Goal: Task Accomplishment & Management: Use online tool/utility

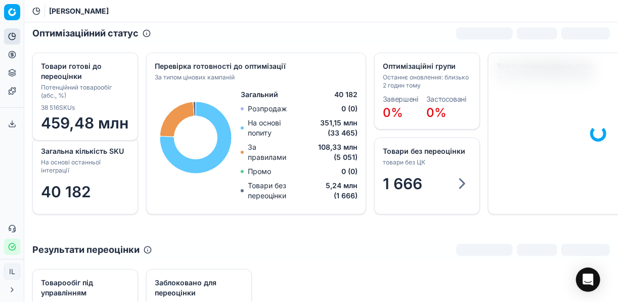
click at [12, 52] on icon at bounding box center [12, 55] width 8 height 8
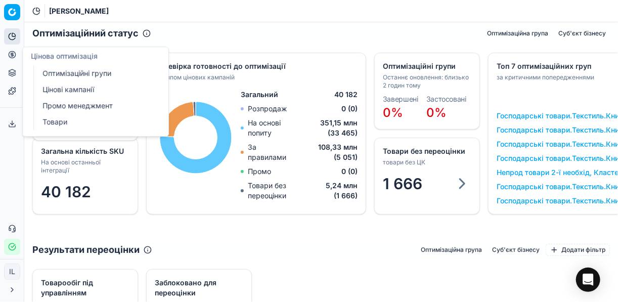
click at [74, 74] on link "Оптимізаційні групи" at bounding box center [97, 73] width 118 height 14
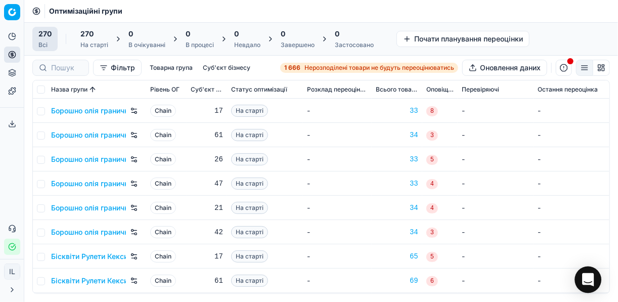
click at [589, 277] on icon "Open Intercom Messenger" at bounding box center [588, 279] width 12 height 13
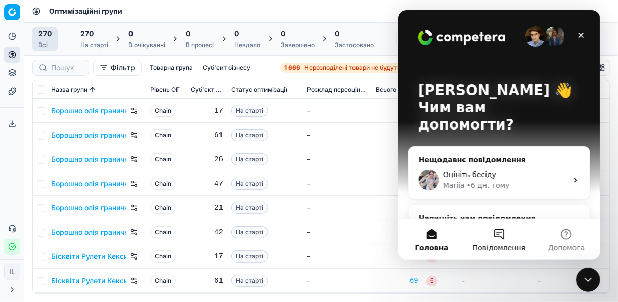
click at [498, 234] on button "Повідомлення" at bounding box center [497, 239] width 67 height 40
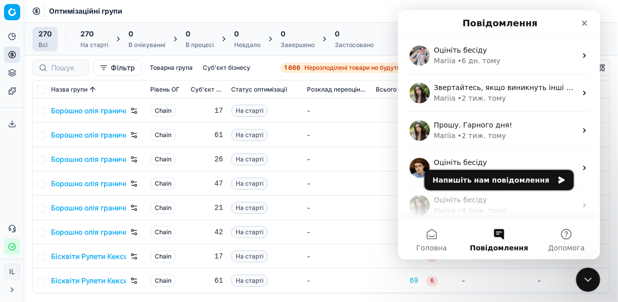
click at [558, 180] on icon "Напишіть нам повідомлення" at bounding box center [561, 179] width 6 height 7
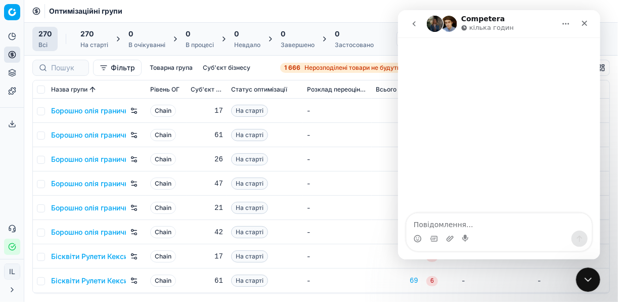
click at [431, 223] on textarea "Повідомлення..." at bounding box center [498, 221] width 185 height 17
click at [415, 226] on textarea "добрий день. Чи готова платформа до перерахунку?" at bounding box center [498, 216] width 185 height 27
type textarea "Добрий день. Чи готова платформа до перерахунку?"
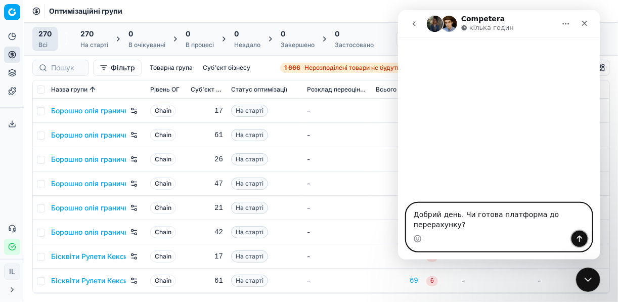
click at [577, 239] on icon "Надіслати повідомлення…" at bounding box center [579, 238] width 8 height 8
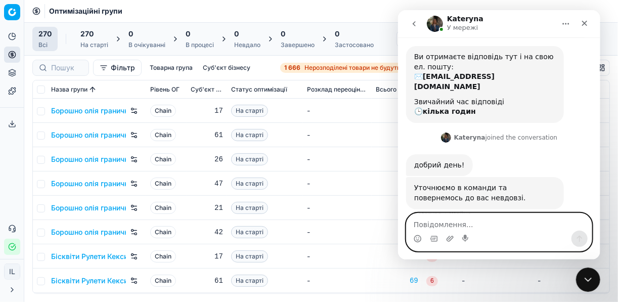
scroll to position [50, 0]
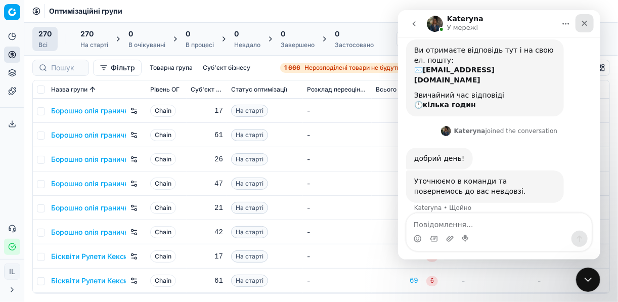
click at [578, 23] on div "Закрити" at bounding box center [584, 23] width 18 height 18
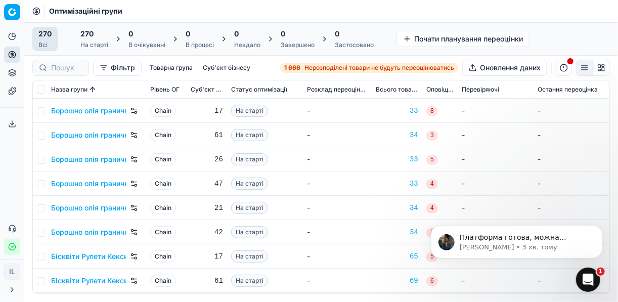
scroll to position [0, 0]
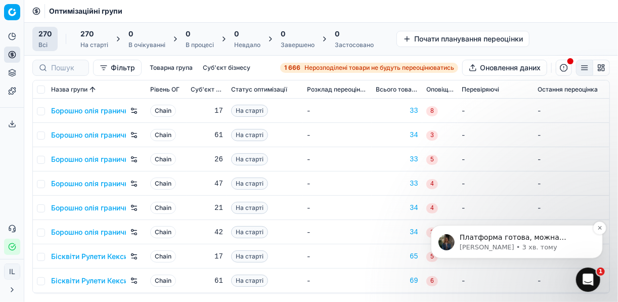
click at [542, 245] on p "[PERSON_NAME] • 3 хв. тому" at bounding box center [524, 246] width 130 height 9
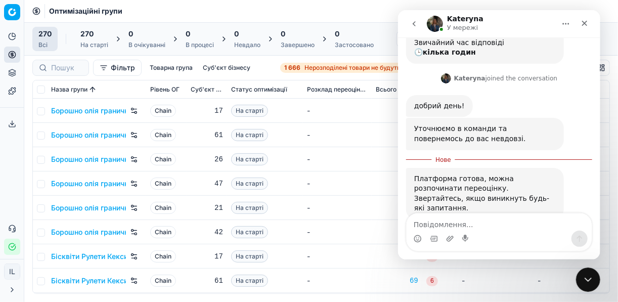
scroll to position [109, 0]
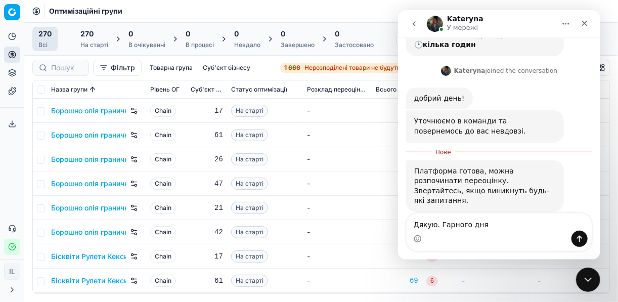
type textarea "Дякую. Гарного дня"
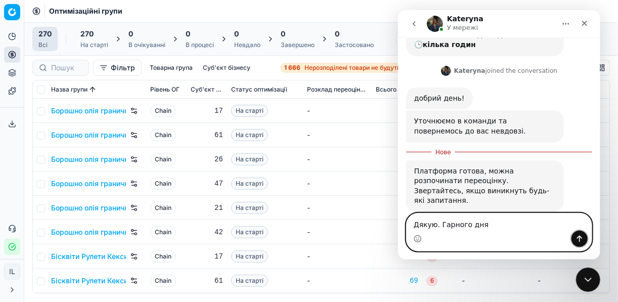
click at [578, 237] on icon "Надіслати повідомлення…" at bounding box center [579, 238] width 6 height 7
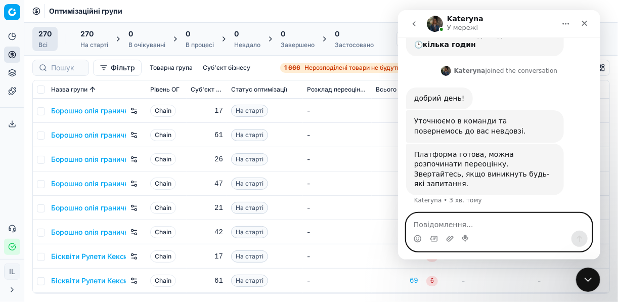
scroll to position [123, 0]
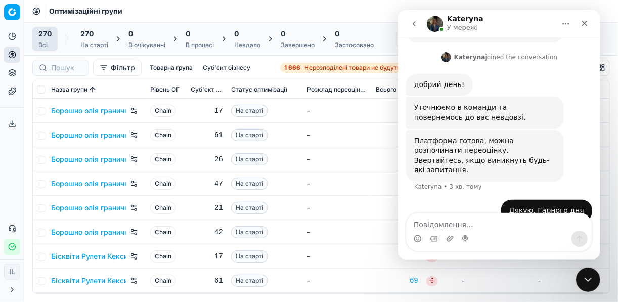
click at [397, 150] on td "33" at bounding box center [396, 159] width 51 height 24
click at [586, 24] on icon "Закрити" at bounding box center [584, 23] width 8 height 8
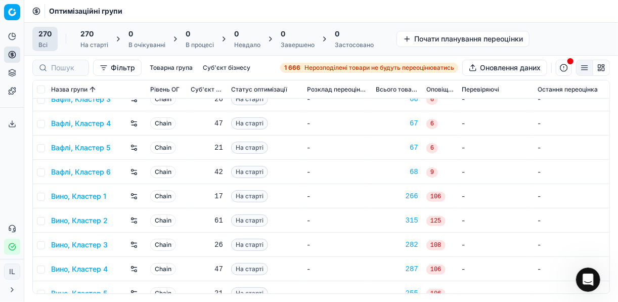
scroll to position [364, 0]
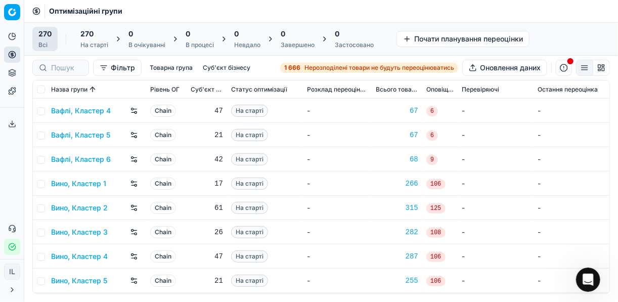
click at [44, 182] on td at bounding box center [40, 183] width 14 height 24
click at [40, 183] on input "checkbox" at bounding box center [41, 184] width 8 height 8
checkbox input "true"
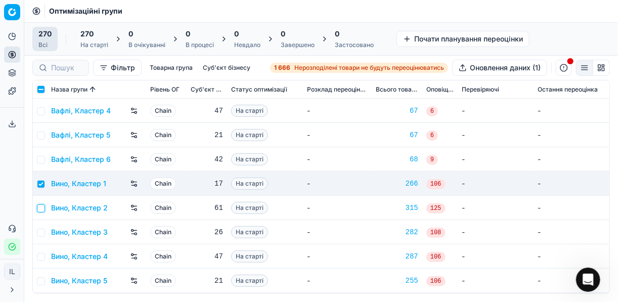
click at [42, 210] on input "checkbox" at bounding box center [41, 208] width 8 height 8
checkbox input "true"
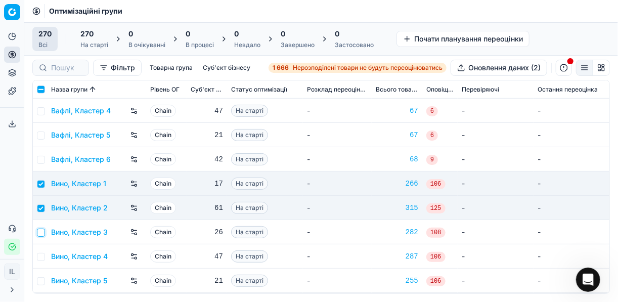
click at [41, 231] on input "checkbox" at bounding box center [41, 232] width 8 height 8
checkbox input "true"
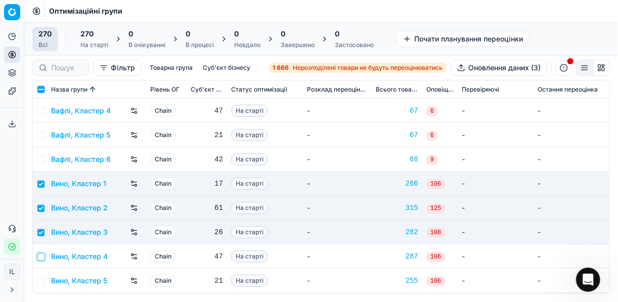
click at [42, 253] on input "checkbox" at bounding box center [41, 257] width 8 height 8
checkbox input "true"
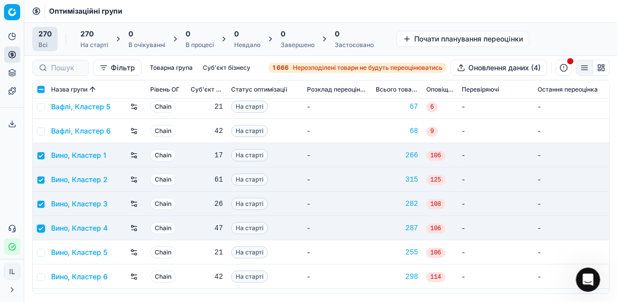
scroll to position [445, 0]
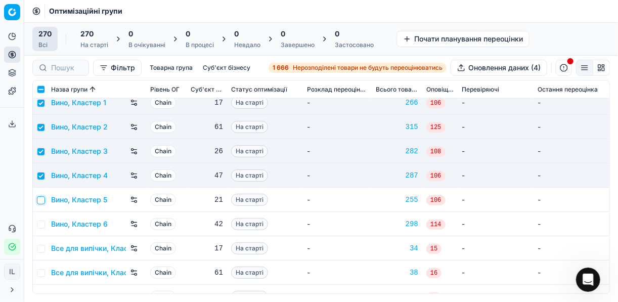
click at [44, 200] on input "checkbox" at bounding box center [41, 200] width 8 height 8
checkbox input "true"
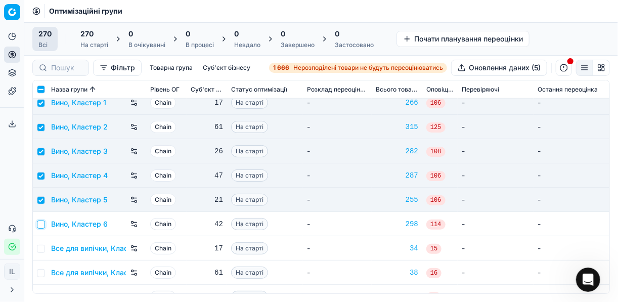
click at [42, 224] on input "checkbox" at bounding box center [41, 224] width 8 height 8
checkbox input "true"
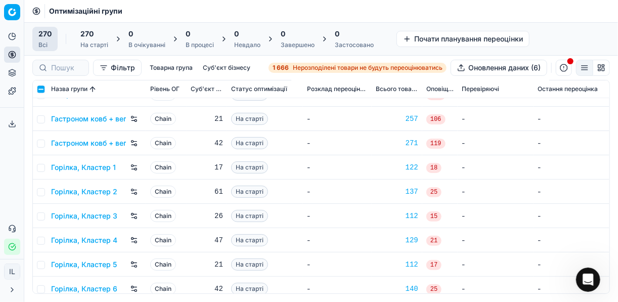
scroll to position [809, 0]
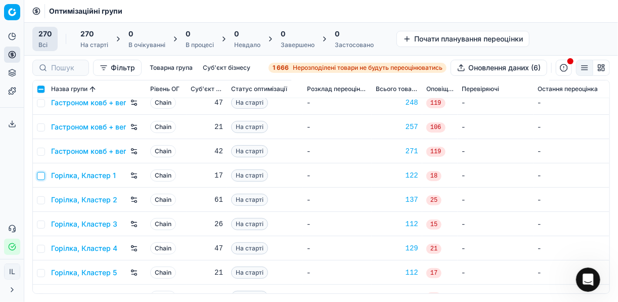
click at [41, 175] on input "checkbox" at bounding box center [41, 176] width 8 height 8
checkbox input "true"
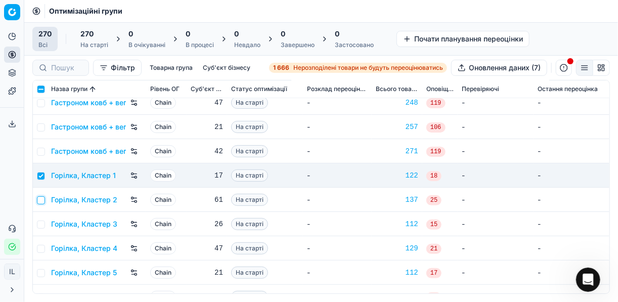
click at [41, 199] on input "checkbox" at bounding box center [41, 200] width 8 height 8
checkbox input "true"
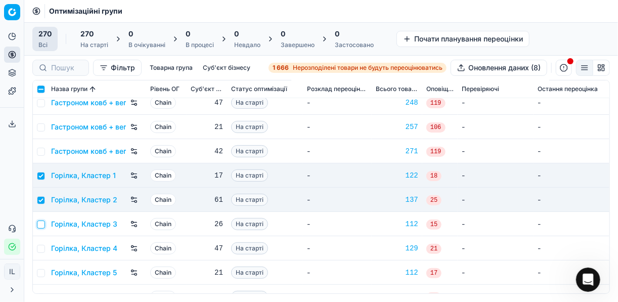
click at [39, 222] on input "checkbox" at bounding box center [41, 224] width 8 height 8
checkbox input "true"
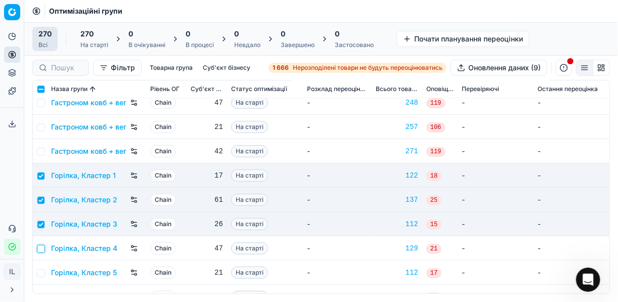
click at [42, 248] on input "checkbox" at bounding box center [41, 249] width 8 height 8
checkbox input "true"
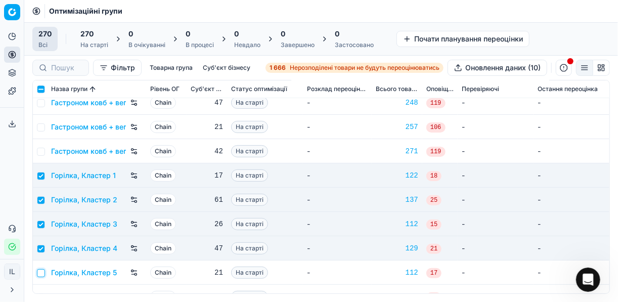
click at [40, 271] on input "checkbox" at bounding box center [41, 273] width 8 height 8
checkbox input "true"
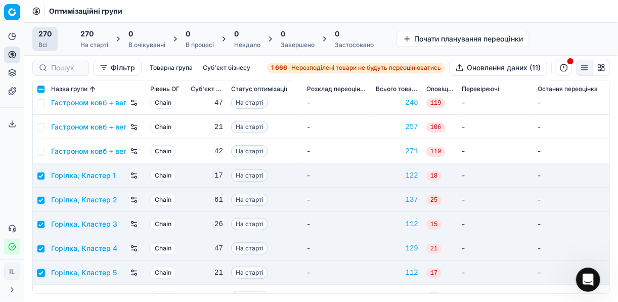
scroll to position [849, 0]
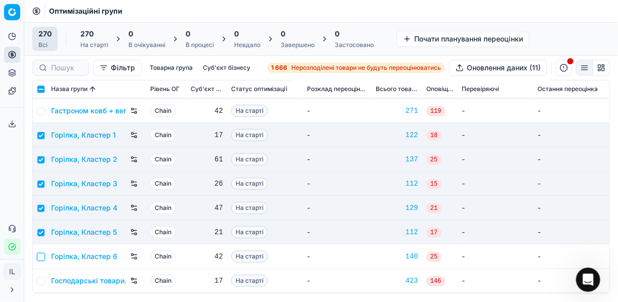
click at [41, 254] on input "checkbox" at bounding box center [41, 257] width 8 height 8
checkbox input "true"
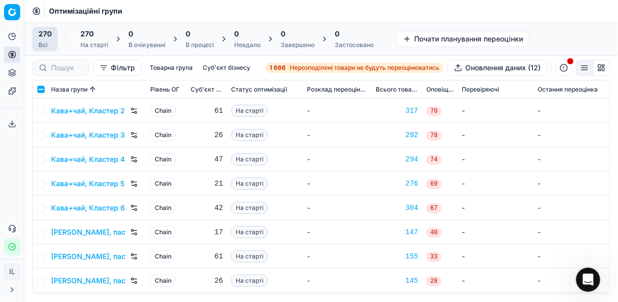
scroll to position [2021, 0]
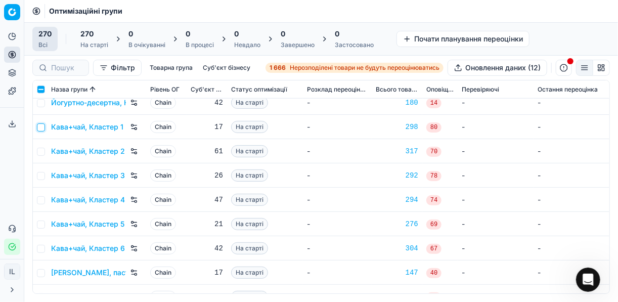
click at [39, 126] on input "checkbox" at bounding box center [41, 127] width 8 height 8
checkbox input "true"
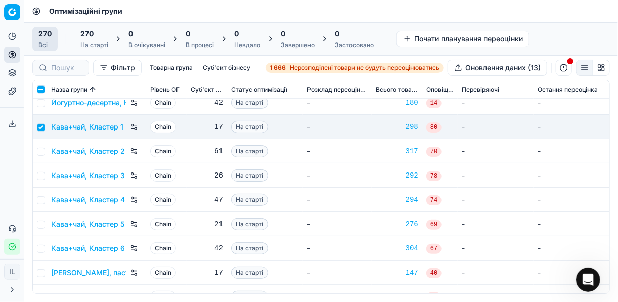
drag, startPoint x: 43, startPoint y: 143, endPoint x: 46, endPoint y: 151, distance: 8.6
click at [43, 146] on td at bounding box center [40, 151] width 14 height 24
click at [46, 152] on td at bounding box center [40, 151] width 14 height 24
click at [40, 149] on input "checkbox" at bounding box center [41, 152] width 8 height 8
checkbox input "true"
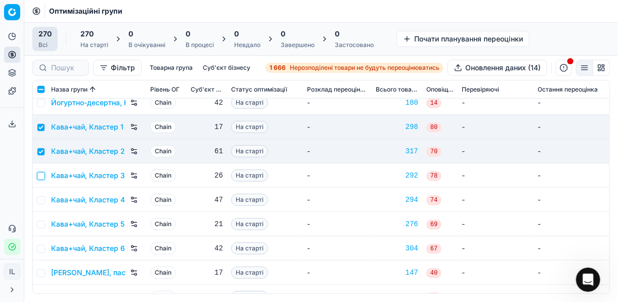
click at [40, 173] on input "checkbox" at bounding box center [41, 176] width 8 height 8
checkbox input "true"
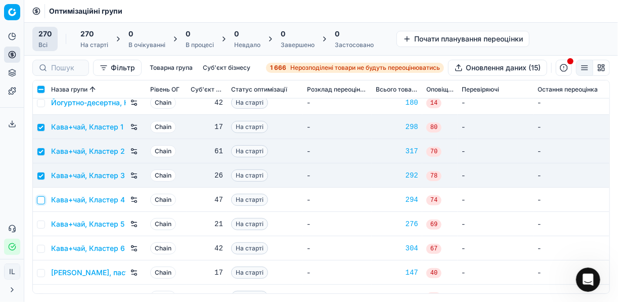
click at [40, 197] on input "checkbox" at bounding box center [41, 200] width 8 height 8
checkbox input "true"
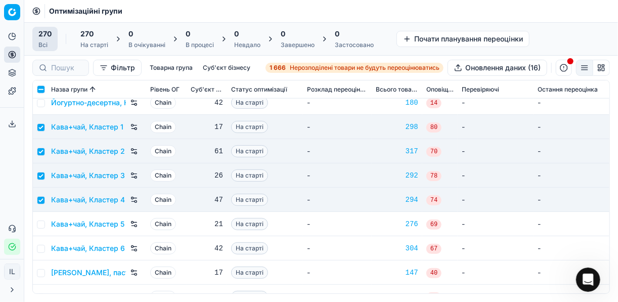
click at [42, 218] on td at bounding box center [40, 224] width 14 height 24
click at [38, 223] on input "checkbox" at bounding box center [41, 224] width 8 height 8
checkbox input "true"
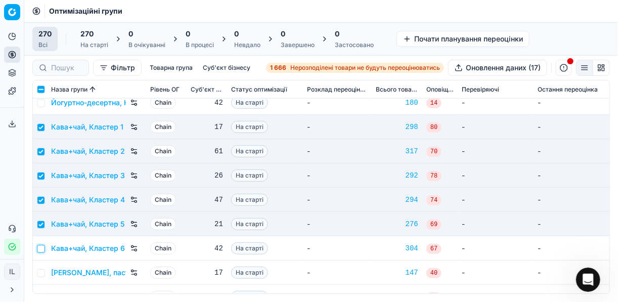
click at [43, 249] on input "checkbox" at bounding box center [41, 249] width 8 height 8
checkbox input "true"
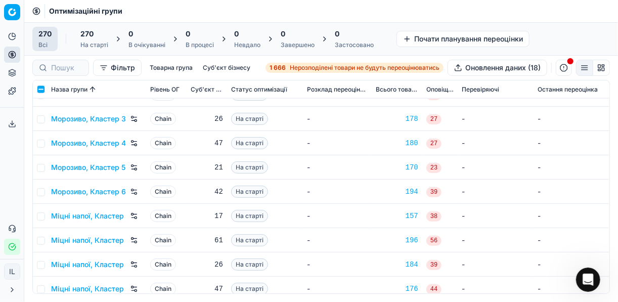
scroll to position [3760, 0]
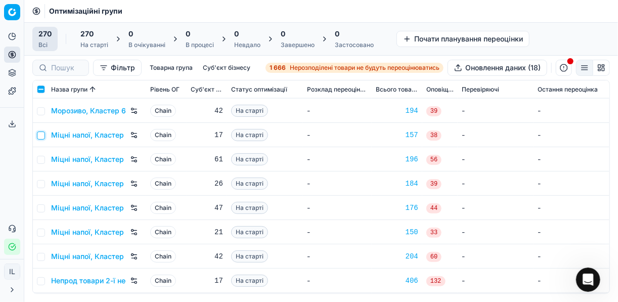
click at [39, 135] on input "checkbox" at bounding box center [41, 135] width 8 height 8
checkbox input "true"
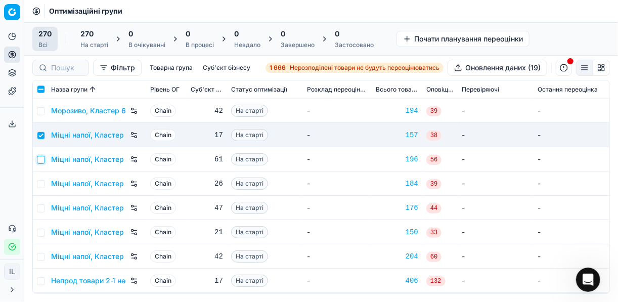
click at [41, 157] on input "checkbox" at bounding box center [41, 160] width 8 height 8
checkbox input "true"
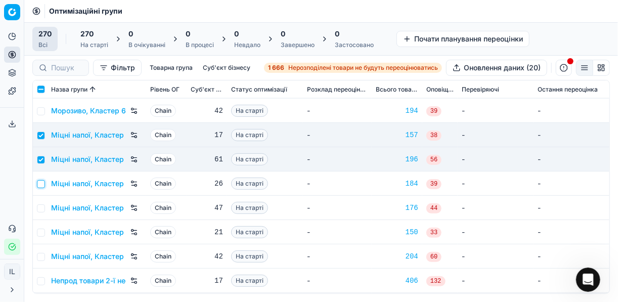
click at [41, 181] on input "checkbox" at bounding box center [41, 184] width 8 height 8
checkbox input "true"
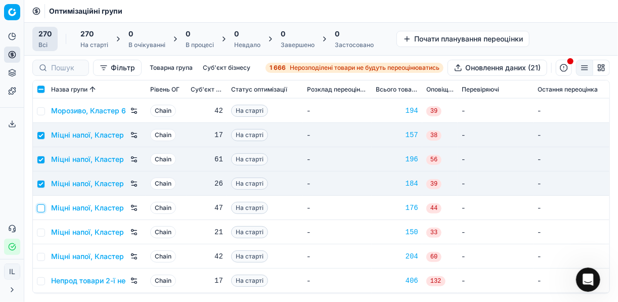
click at [41, 207] on input "checkbox" at bounding box center [41, 208] width 8 height 8
checkbox input "true"
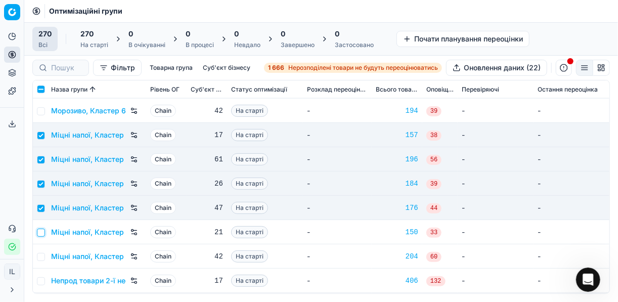
click at [42, 232] on input "checkbox" at bounding box center [41, 232] width 8 height 8
checkbox input "true"
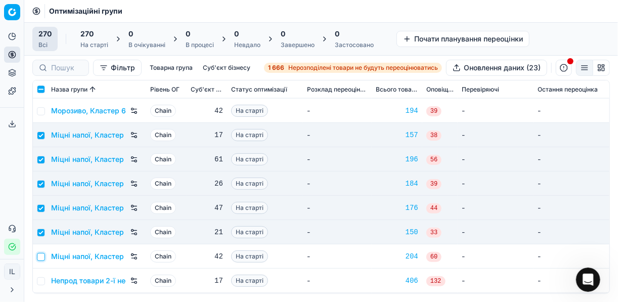
click at [43, 257] on input "checkbox" at bounding box center [41, 257] width 8 height 8
checkbox input "true"
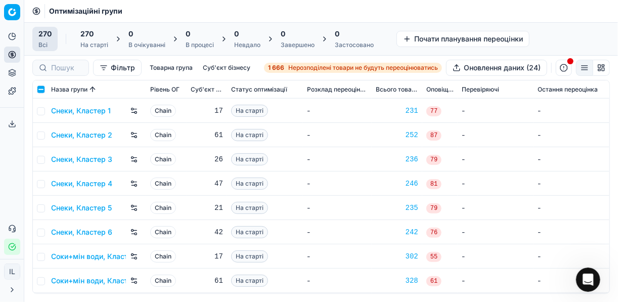
scroll to position [5013, 0]
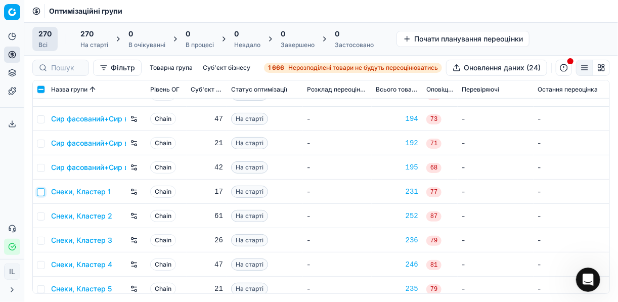
click at [41, 193] on input "checkbox" at bounding box center [41, 192] width 8 height 8
checkbox input "true"
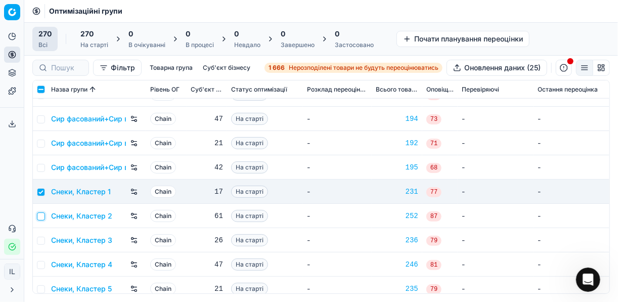
click at [38, 214] on input "checkbox" at bounding box center [41, 216] width 8 height 8
checkbox input "true"
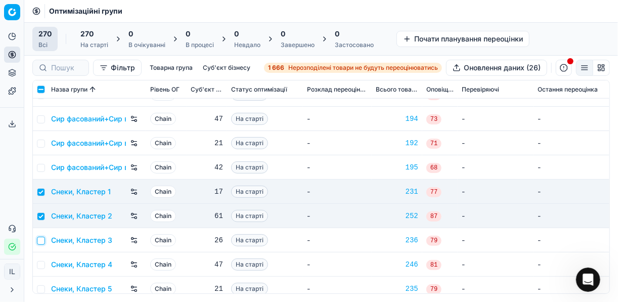
click at [44, 242] on input "checkbox" at bounding box center [41, 240] width 8 height 8
checkbox input "true"
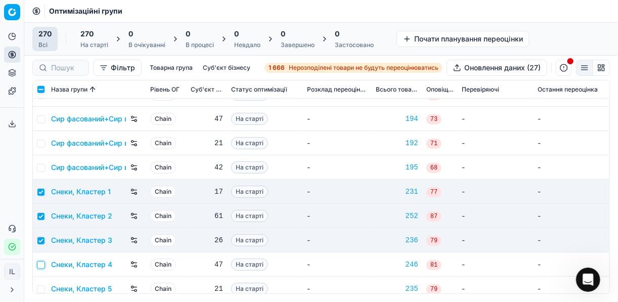
click at [41, 263] on input "checkbox" at bounding box center [41, 265] width 8 height 8
checkbox input "true"
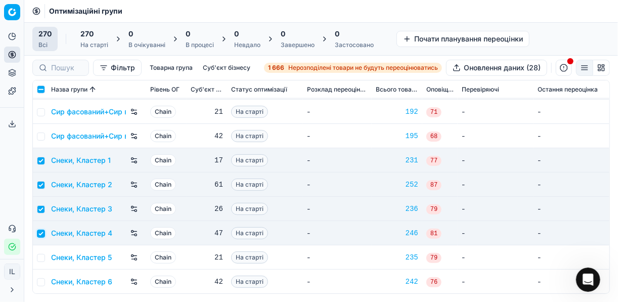
scroll to position [5053, 0]
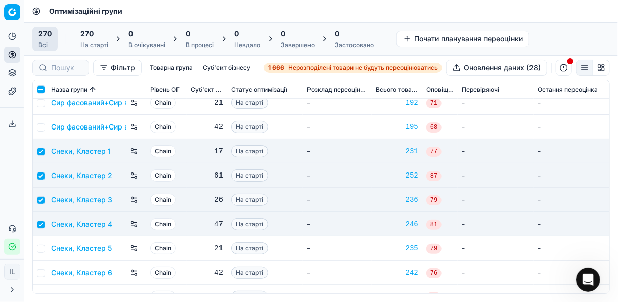
click at [39, 252] on td at bounding box center [40, 248] width 14 height 24
click at [41, 248] on input "checkbox" at bounding box center [41, 249] width 8 height 8
checkbox input "true"
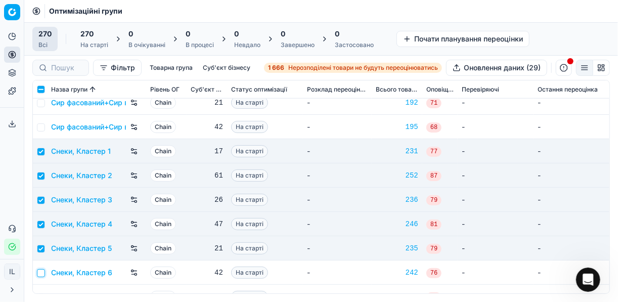
click at [40, 271] on input "checkbox" at bounding box center [41, 273] width 8 height 8
checkbox input "true"
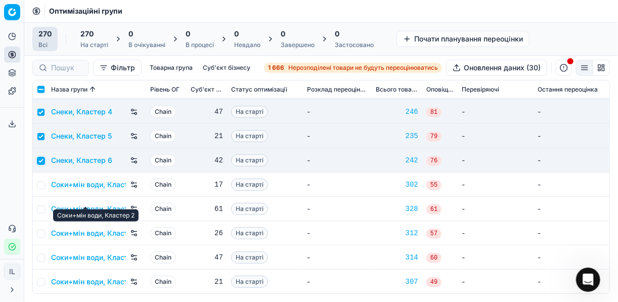
scroll to position [5174, 0]
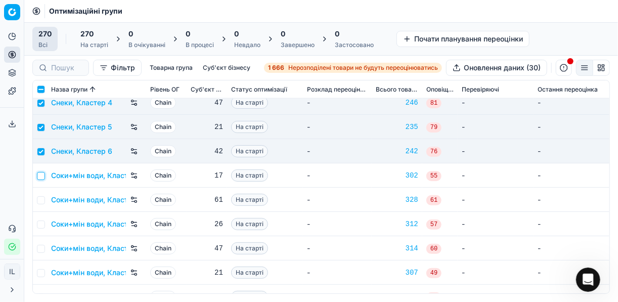
click at [40, 176] on input "checkbox" at bounding box center [41, 176] width 8 height 8
checkbox input "true"
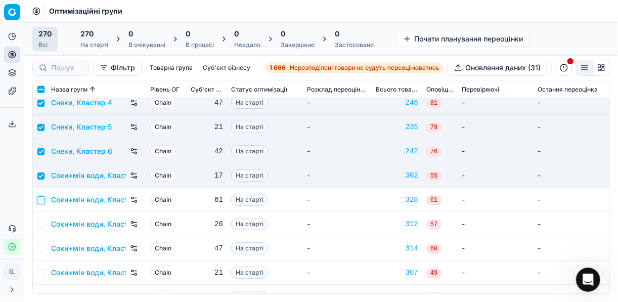
click at [40, 201] on input "checkbox" at bounding box center [41, 200] width 8 height 8
checkbox input "true"
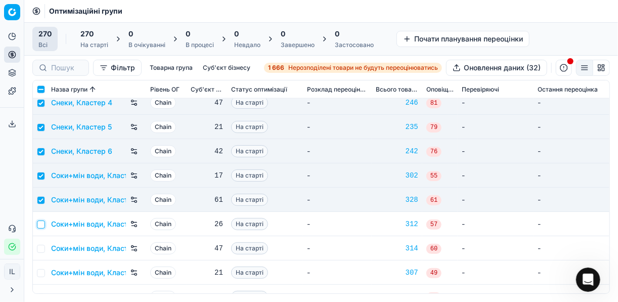
click at [43, 225] on input "checkbox" at bounding box center [41, 224] width 8 height 8
checkbox input "true"
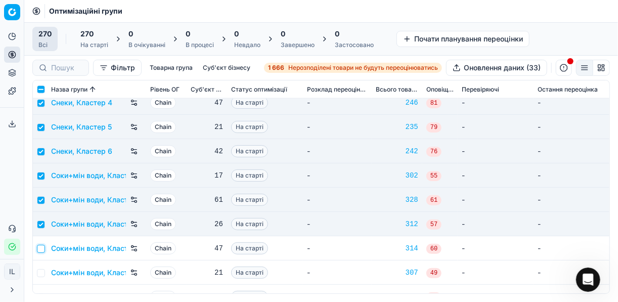
click at [41, 251] on input "checkbox" at bounding box center [41, 249] width 8 height 8
checkbox input "true"
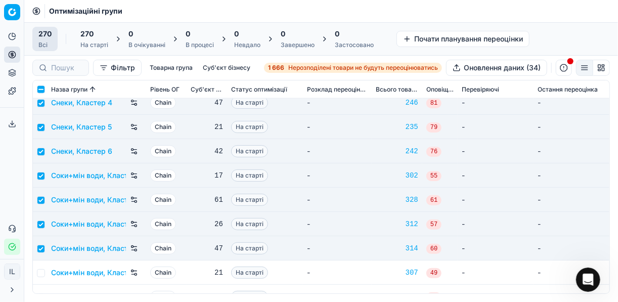
click at [41, 266] on td at bounding box center [40, 272] width 14 height 24
click at [41, 270] on input "checkbox" at bounding box center [41, 273] width 8 height 8
checkbox input "true"
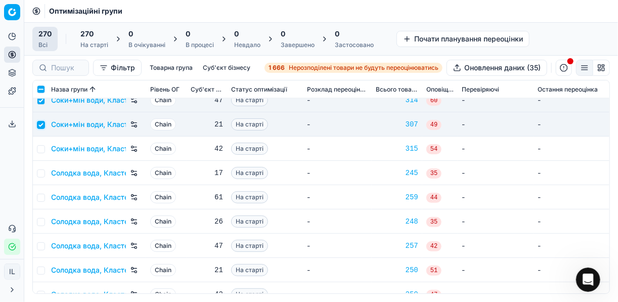
scroll to position [5336, 0]
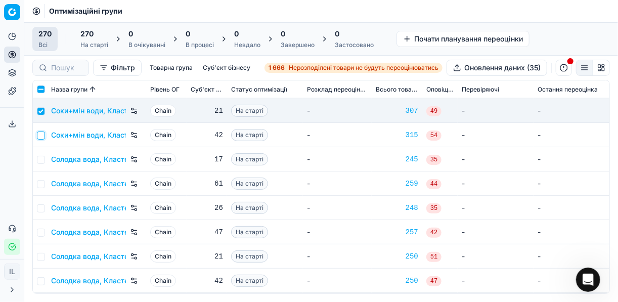
click at [42, 137] on input "checkbox" at bounding box center [41, 135] width 8 height 8
checkbox input "true"
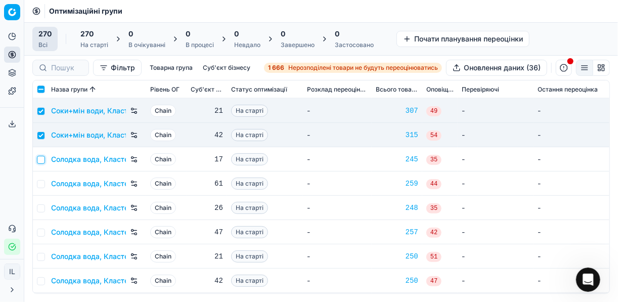
click at [42, 160] on input "checkbox" at bounding box center [41, 160] width 8 height 8
checkbox input "true"
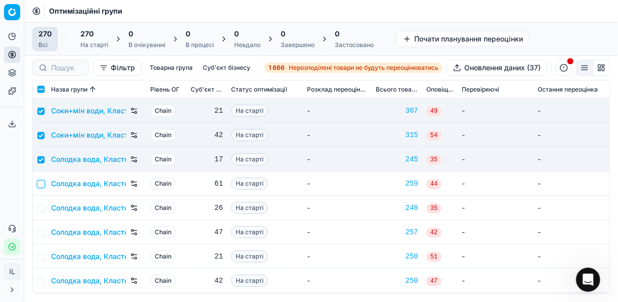
click at [41, 186] on input "checkbox" at bounding box center [41, 184] width 8 height 8
checkbox input "true"
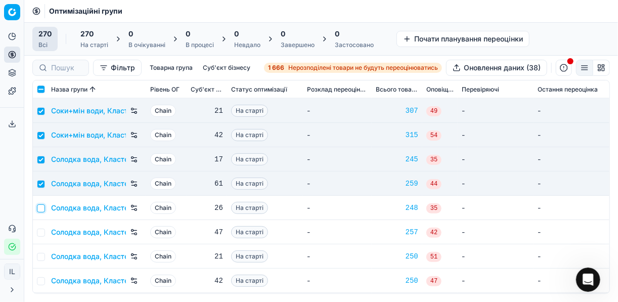
click at [43, 208] on input "checkbox" at bounding box center [41, 208] width 8 height 8
checkbox input "true"
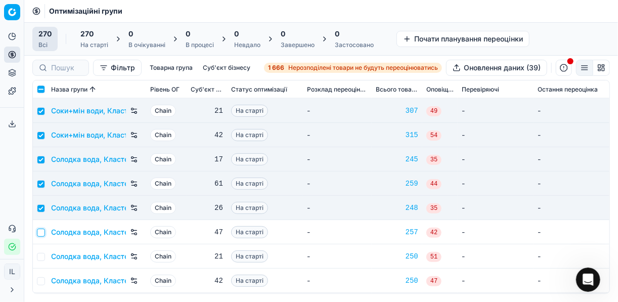
click at [41, 229] on input "checkbox" at bounding box center [41, 232] width 8 height 8
checkbox input "true"
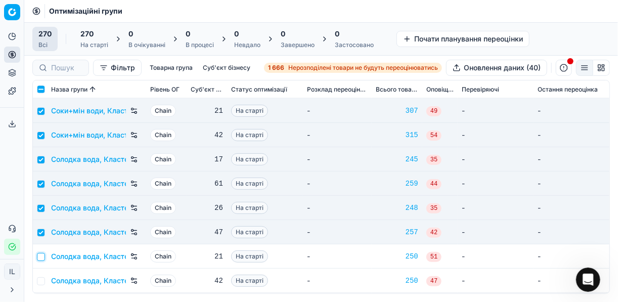
click at [41, 259] on input "checkbox" at bounding box center [41, 257] width 8 height 8
checkbox input "true"
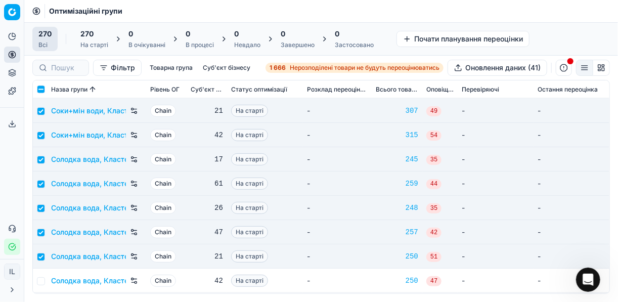
click at [45, 279] on td at bounding box center [40, 280] width 14 height 24
click at [39, 279] on input "checkbox" at bounding box center [41, 281] width 8 height 8
checkbox input "true"
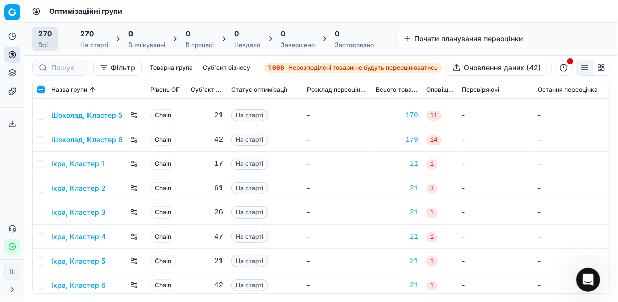
scroll to position [6353, 0]
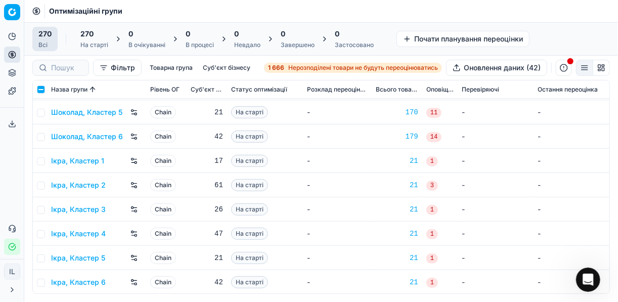
click at [94, 37] on div "270" at bounding box center [94, 34] width 28 height 10
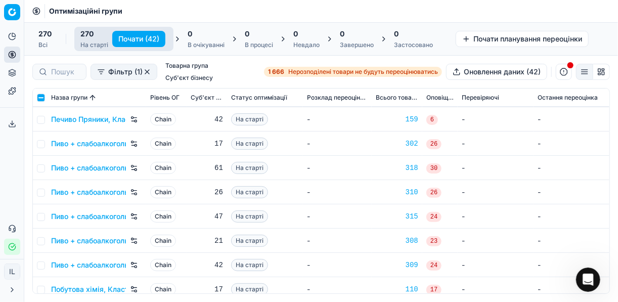
scroll to position [4332, 0]
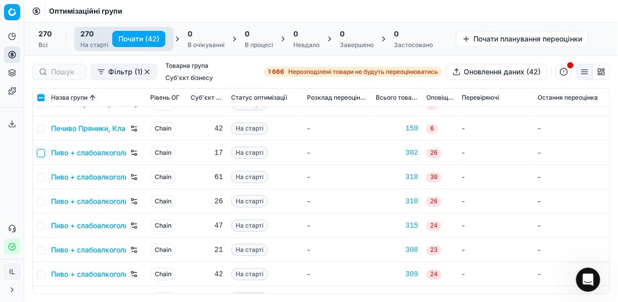
click at [41, 154] on input "checkbox" at bounding box center [41, 153] width 8 height 8
checkbox input "true"
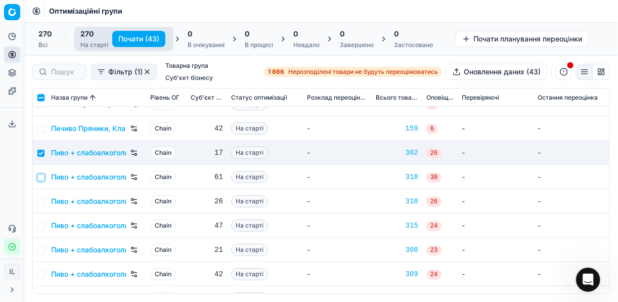
click at [40, 175] on input "checkbox" at bounding box center [41, 177] width 8 height 8
checkbox input "true"
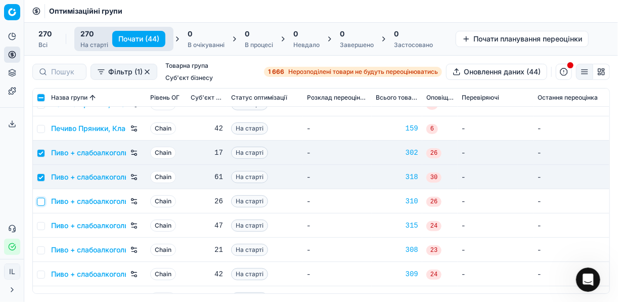
click at [40, 199] on input "checkbox" at bounding box center [41, 202] width 8 height 8
checkbox input "true"
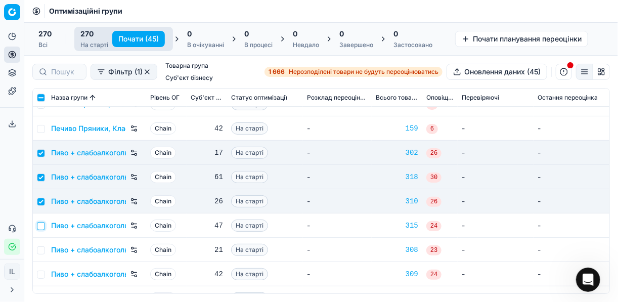
click at [44, 226] on input "checkbox" at bounding box center [41, 226] width 8 height 8
checkbox input "true"
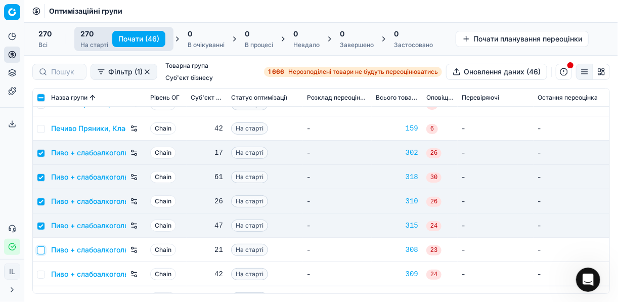
click at [42, 248] on input "checkbox" at bounding box center [41, 250] width 8 height 8
checkbox input "true"
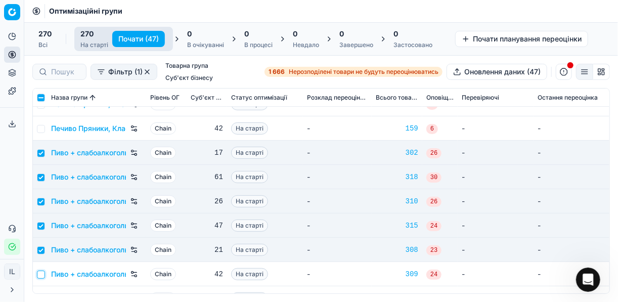
click at [41, 275] on input "checkbox" at bounding box center [41, 274] width 8 height 8
checkbox input "true"
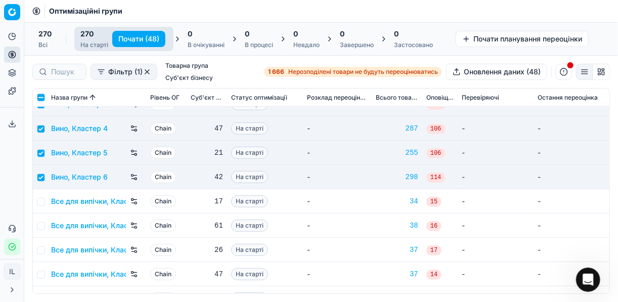
scroll to position [419, 0]
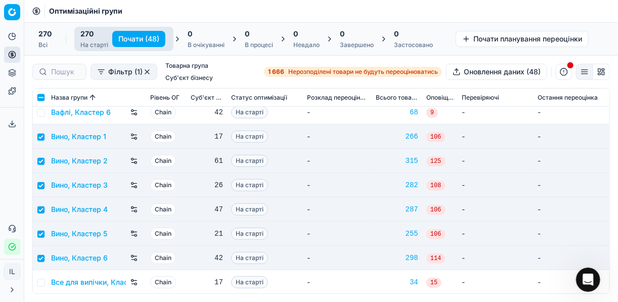
click at [141, 36] on button "Почати (48)" at bounding box center [138, 39] width 53 height 16
checkbox input "false"
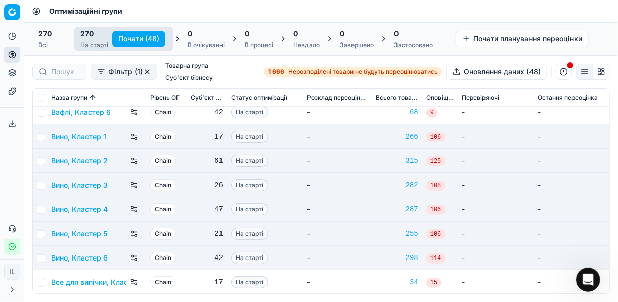
checkbox input "false"
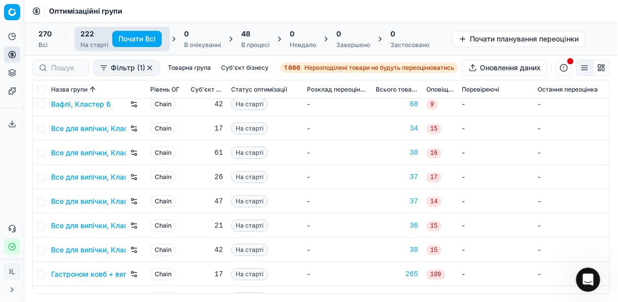
click at [256, 41] on div "В процесі" at bounding box center [255, 45] width 28 height 8
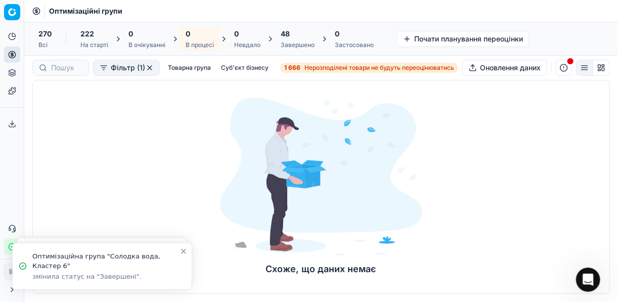
click at [290, 35] on div "48" at bounding box center [297, 34] width 34 height 10
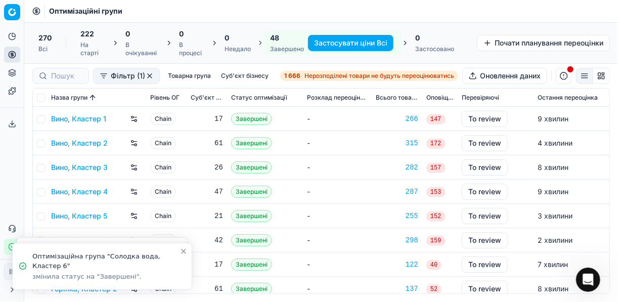
click at [348, 40] on button "Застосувати ціни Всі" at bounding box center [350, 43] width 85 height 16
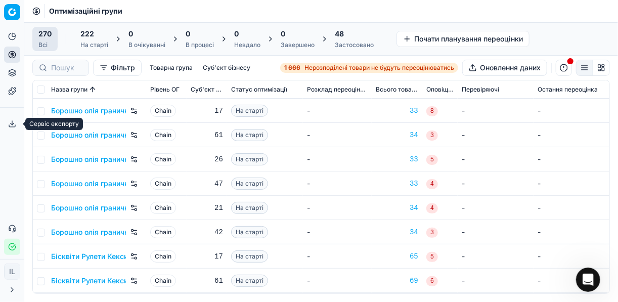
click at [12, 125] on icon at bounding box center [12, 124] width 8 height 8
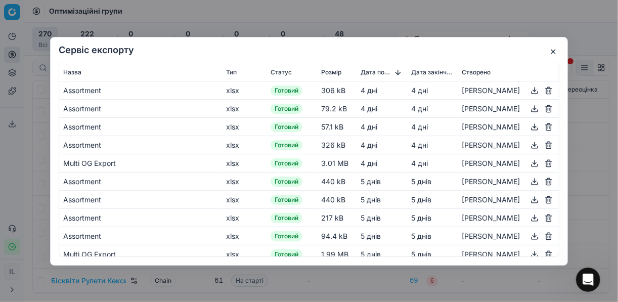
click at [549, 53] on button "button" at bounding box center [553, 51] width 12 height 12
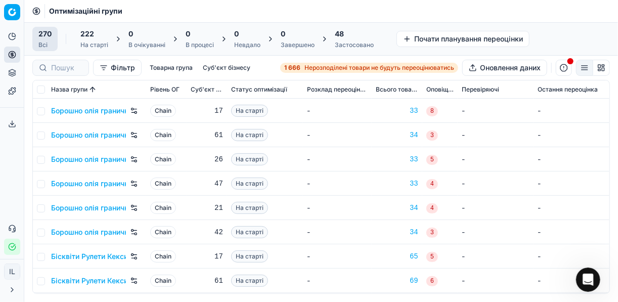
click at [345, 41] on div "Застосовано" at bounding box center [354, 45] width 39 height 8
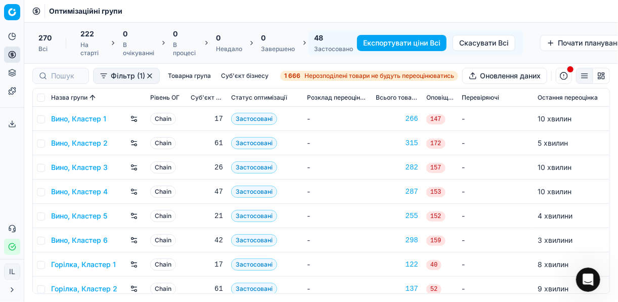
click at [399, 39] on button "Експортувати ціни Всі" at bounding box center [401, 43] width 89 height 16
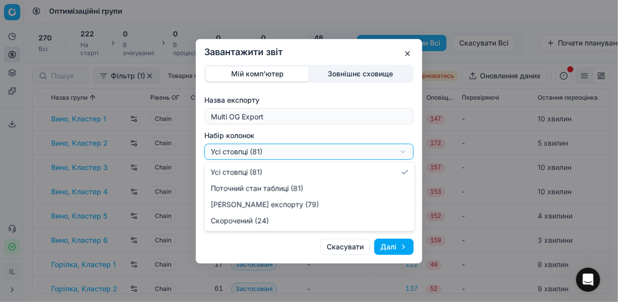
click at [403, 152] on div "Завантажити звіт Мій комп'ютер Зовнішнє сховище Назва експорту Multi OG Export …" at bounding box center [309, 151] width 618 height 302
select select "a9134834-9553-4c73-ac5c-c823406624b7"
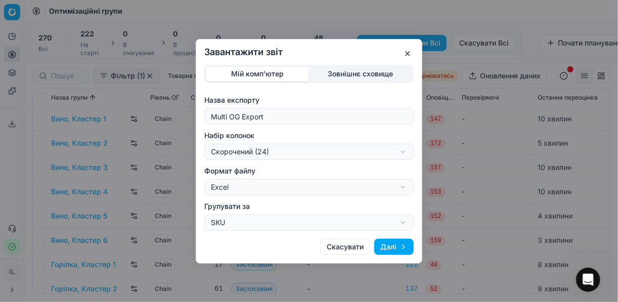
click at [395, 243] on button "Далі" at bounding box center [393, 247] width 39 height 16
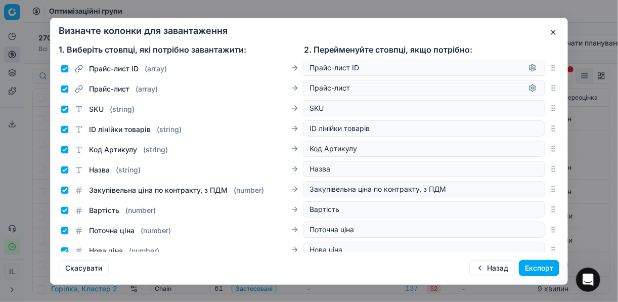
click at [536, 267] on button "Експорт" at bounding box center [538, 268] width 40 height 16
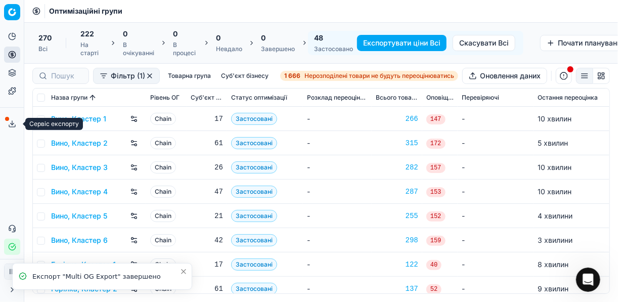
click at [14, 121] on icon at bounding box center [12, 124] width 8 height 8
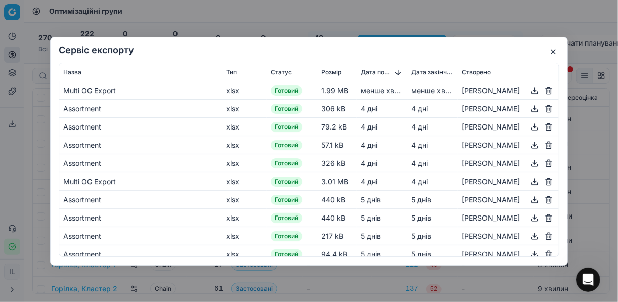
click at [528, 88] on button "button" at bounding box center [534, 90] width 12 height 12
click at [421, 10] on div "Сервіс експорту Назва Тип Статус Розмір Дата початку Дата закінчення Створено M…" at bounding box center [309, 151] width 618 height 302
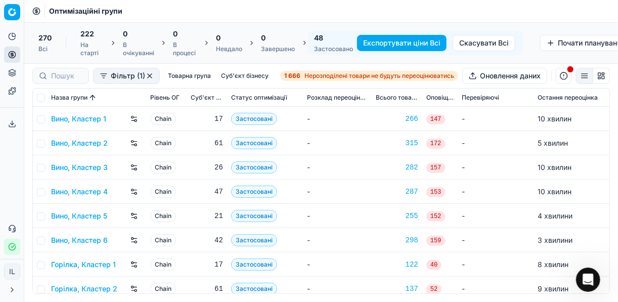
click at [562, 75] on button "button" at bounding box center [563, 76] width 16 height 16
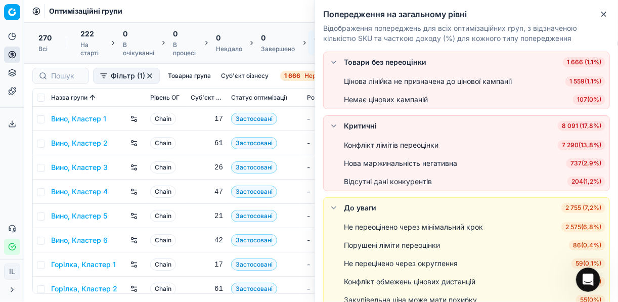
click at [567, 143] on span "7 290 ( 13,8% )" at bounding box center [581, 145] width 48 height 10
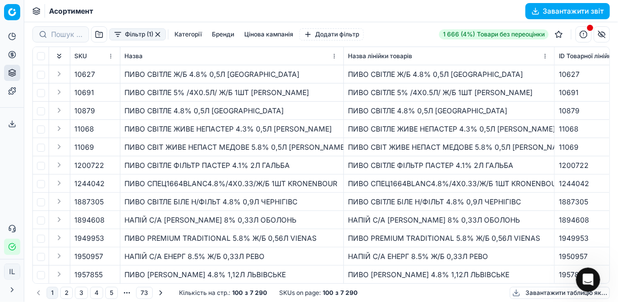
click at [191, 32] on button "Категорії" at bounding box center [187, 34] width 35 height 12
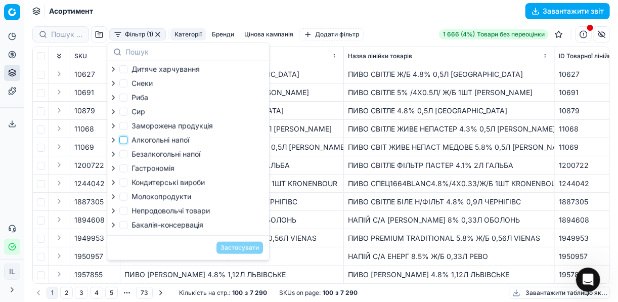
click at [124, 140] on input "Алкогольні напої" at bounding box center [123, 140] width 8 height 8
checkbox input "true"
click at [236, 249] on button "Застосувати" at bounding box center [239, 248] width 46 height 12
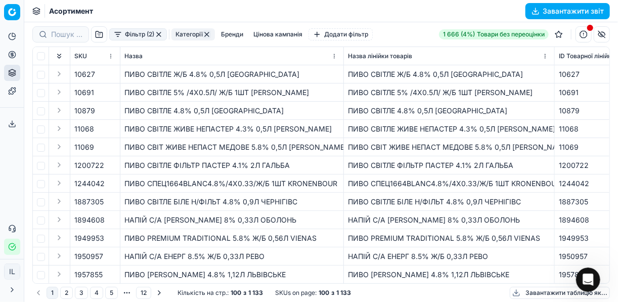
click at [536, 11] on button "Завантажити звіт" at bounding box center [567, 11] width 84 height 16
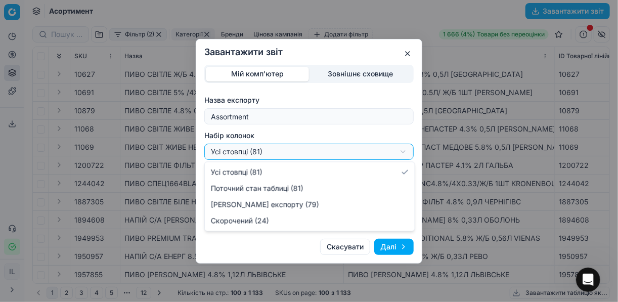
click at [406, 152] on div "Завантажити звіт Мій комп'ютер Зовнішнє сховище Назва експорту Assortment Набір…" at bounding box center [309, 151] width 618 height 302
select select "a9134834-9553-4c73-ac5c-c823406624b7"
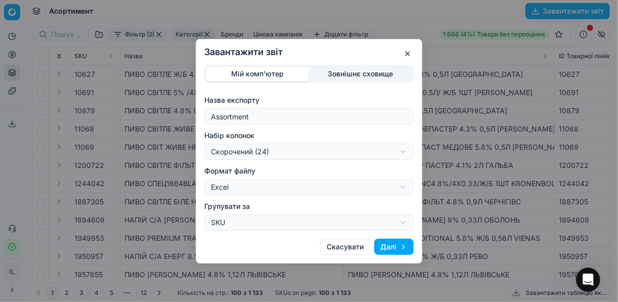
click at [393, 244] on button "Далі" at bounding box center [393, 247] width 39 height 16
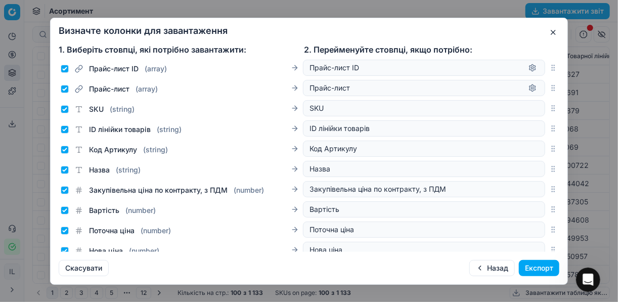
click at [534, 265] on button "Експорт" at bounding box center [538, 268] width 40 height 16
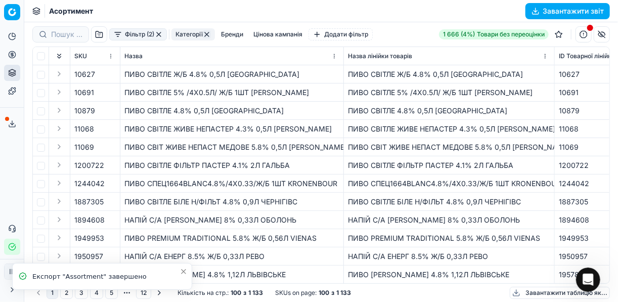
click at [13, 120] on icon at bounding box center [12, 124] width 8 height 8
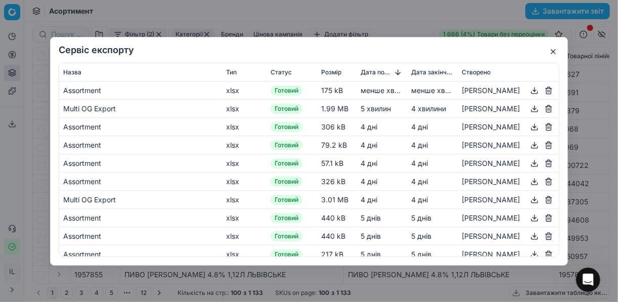
click at [528, 90] on button "button" at bounding box center [534, 90] width 12 height 12
click at [387, 20] on div "Сервіс експорту Назва Тип Статус Розмір Дата початку Дата закінчення Створено A…" at bounding box center [309, 151] width 618 height 302
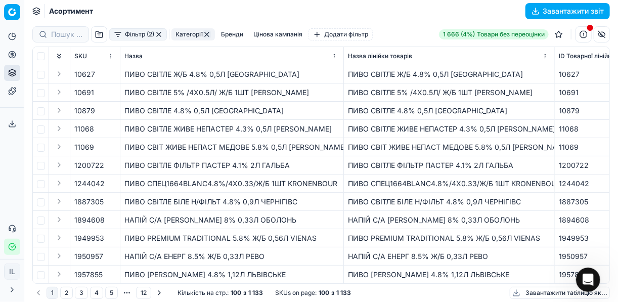
click at [160, 33] on button "button" at bounding box center [159, 34] width 8 height 8
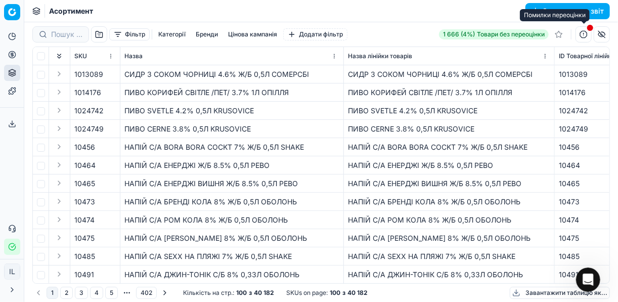
click at [580, 36] on button "button" at bounding box center [583, 34] width 16 height 16
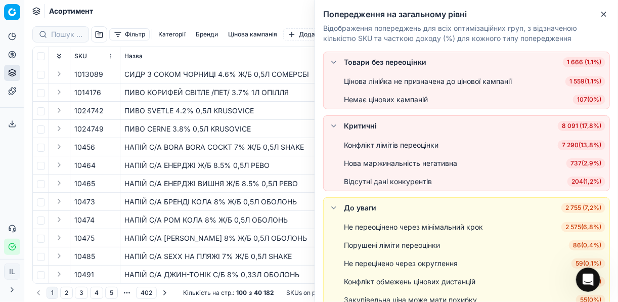
click at [580, 182] on span "204 ( 1,2% )" at bounding box center [586, 181] width 38 height 10
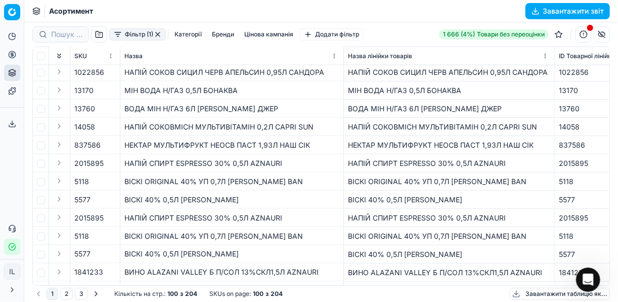
scroll to position [583, 0]
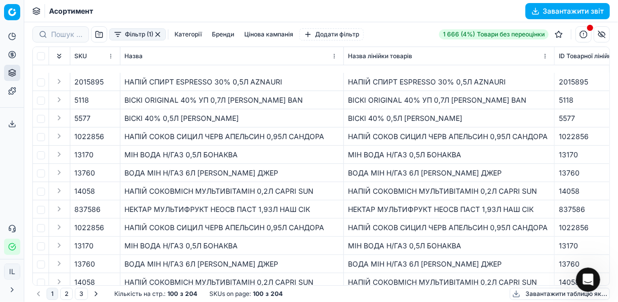
scroll to position [1605, 0]
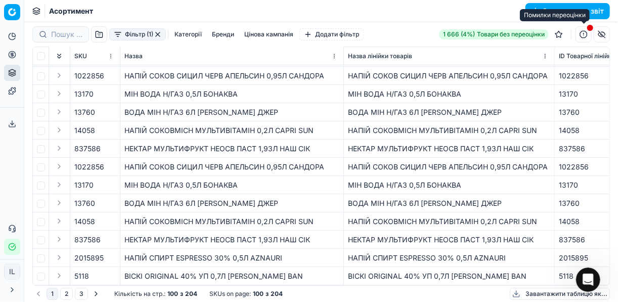
click at [583, 37] on button "button" at bounding box center [583, 34] width 16 height 16
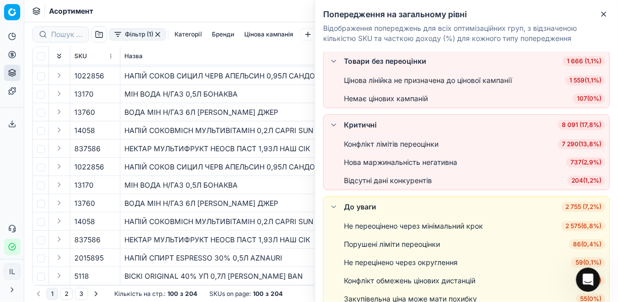
scroll to position [0, 0]
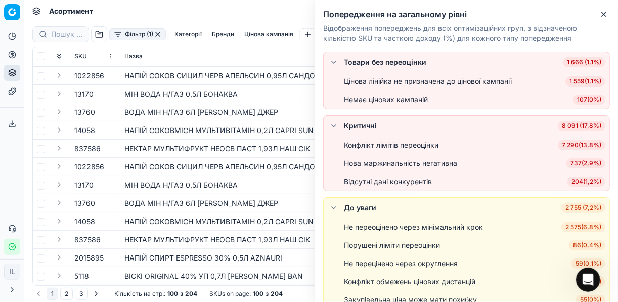
click at [577, 144] on span "7 290 ( 13,8% )" at bounding box center [581, 145] width 48 height 10
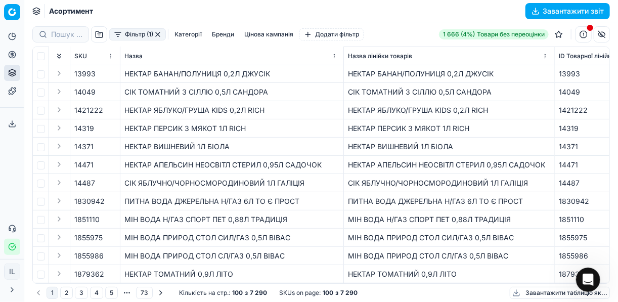
click at [194, 36] on button "Категорії" at bounding box center [187, 34] width 35 height 12
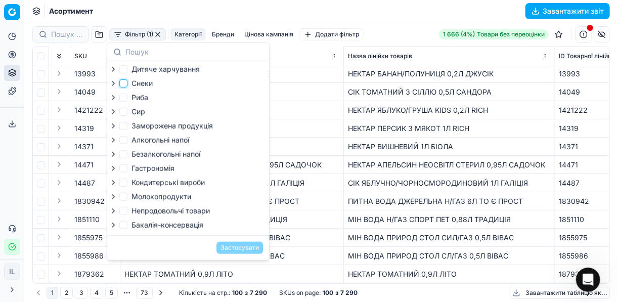
click at [126, 84] on input "Снеки" at bounding box center [123, 83] width 8 height 8
checkbox input "true"
click at [127, 157] on input "Безалкогольні напої" at bounding box center [123, 154] width 8 height 8
checkbox input "true"
click at [240, 251] on button "Застосувати" at bounding box center [239, 248] width 46 height 12
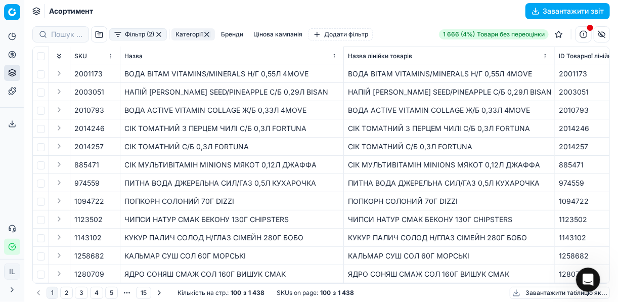
click at [535, 11] on button "Завантажити звіт" at bounding box center [567, 11] width 84 height 16
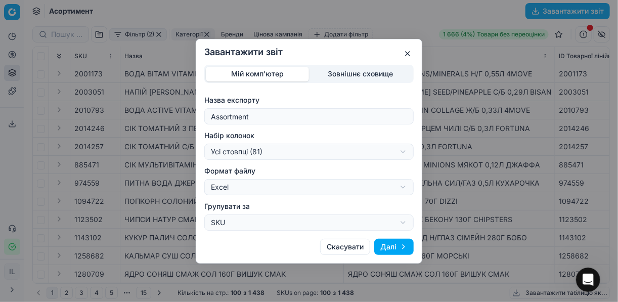
click at [406, 151] on div "Завантажити звіт Мій комп'ютер Зовнішнє сховище Назва експорту Assortment Набір…" at bounding box center [309, 151] width 618 height 302
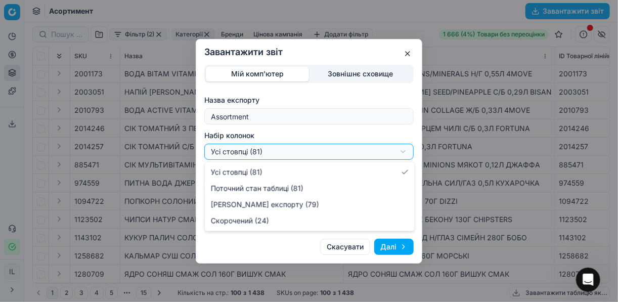
select select "a9134834-9553-4c73-ac5c-c823406624b7"
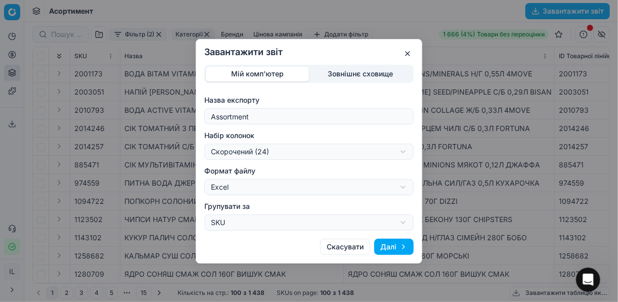
click at [384, 249] on button "Далі" at bounding box center [393, 247] width 39 height 16
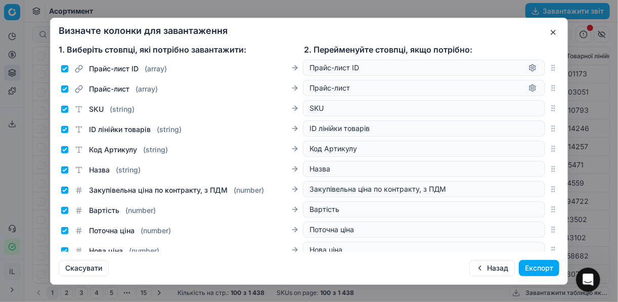
click at [545, 267] on button "Експорт" at bounding box center [538, 268] width 40 height 16
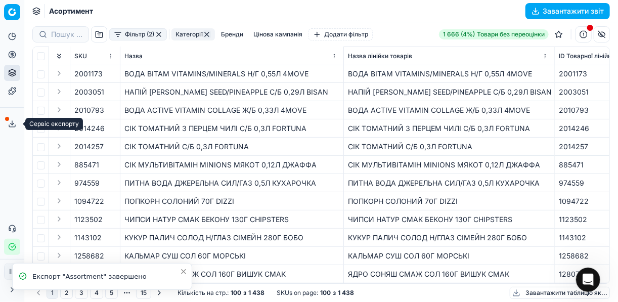
click at [13, 121] on icon at bounding box center [12, 124] width 8 height 8
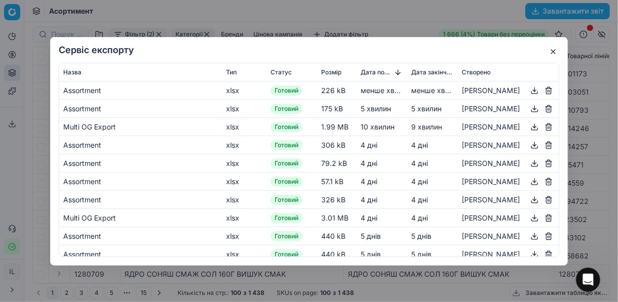
click at [528, 86] on button "button" at bounding box center [534, 90] width 12 height 12
click at [555, 47] on button "button" at bounding box center [553, 51] width 12 height 12
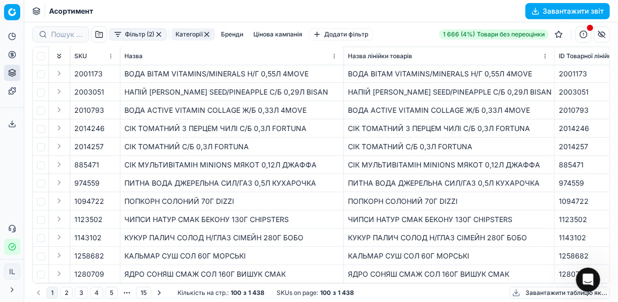
scroll to position [1607, 0]
drag, startPoint x: 507, startPoint y: 193, endPoint x: 472, endPoint y: 167, distance: 43.5
click at [507, 196] on div "ПОПКОРН СОЛОНИЙ 70Г DIZZI" at bounding box center [449, 201] width 202 height 10
click at [583, 33] on button "button" at bounding box center [583, 34] width 16 height 16
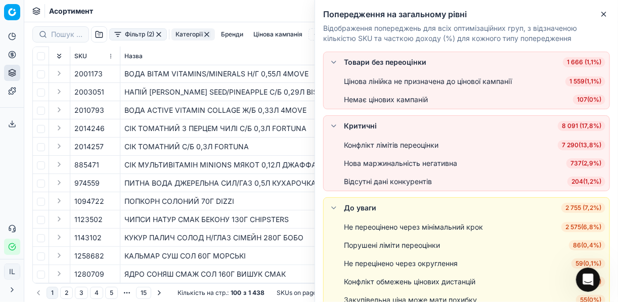
click at [586, 164] on span "737 ( 2,9% )" at bounding box center [585, 163] width 39 height 10
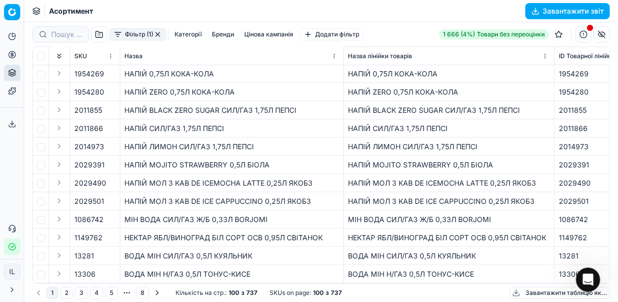
click at [535, 8] on button "Завантажити звіт" at bounding box center [567, 11] width 84 height 16
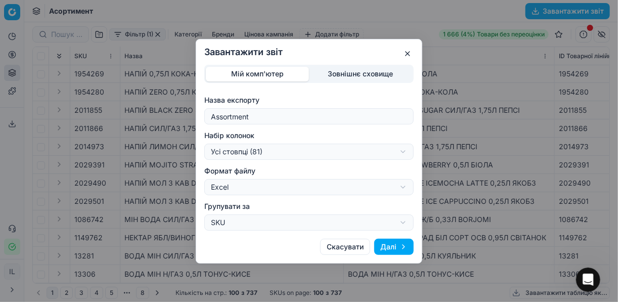
click at [389, 245] on button "Далі" at bounding box center [393, 247] width 39 height 16
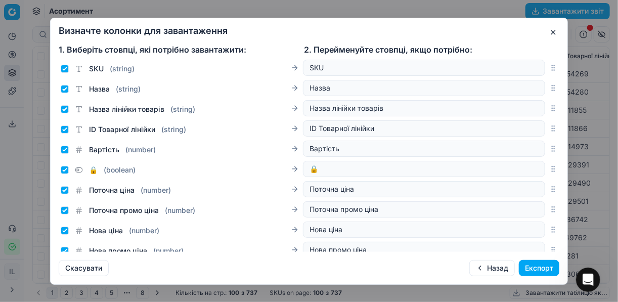
click at [538, 270] on button "Експорт" at bounding box center [538, 268] width 40 height 16
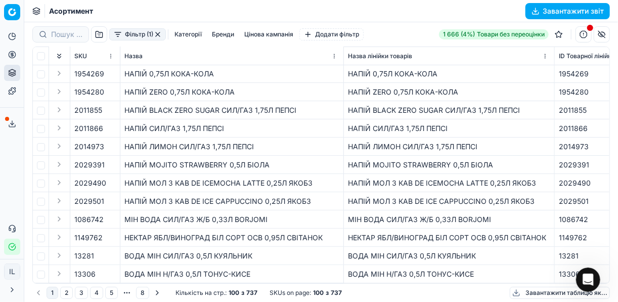
click at [12, 123] on icon at bounding box center [12, 124] width 8 height 8
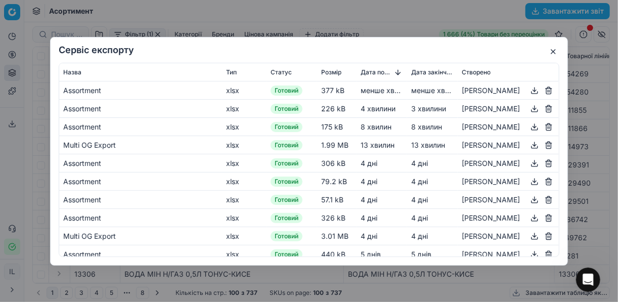
click at [528, 87] on button "button" at bounding box center [534, 90] width 12 height 12
drag, startPoint x: 551, startPoint y: 51, endPoint x: 551, endPoint y: 43, distance: 7.6
click at [552, 51] on button "button" at bounding box center [553, 51] width 12 height 12
